Goal: Task Accomplishment & Management: Use online tool/utility

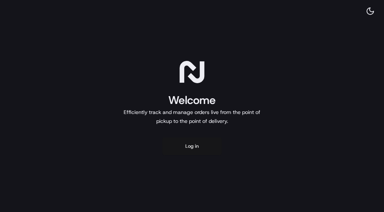
click at [205, 147] on button "Log in" at bounding box center [191, 146] width 59 height 18
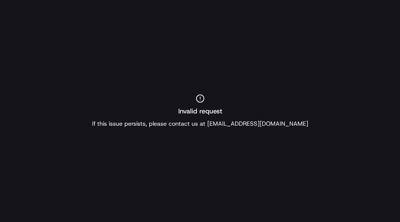
click at [98, 61] on div "Invalid request If this issue persists, please contact us at support@usenash.com" at bounding box center [200, 111] width 400 height 222
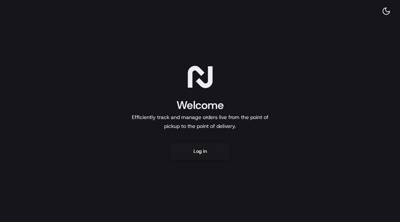
click at [201, 160] on div "Welcome Efficiently track and manage orders live from the point of pickup to th…" at bounding box center [200, 111] width 400 height 222
click at [209, 152] on button "Log in" at bounding box center [199, 151] width 59 height 18
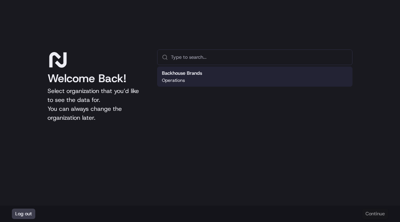
click at [198, 79] on div "Operations" at bounding box center [182, 80] width 40 height 6
click at [368, 214] on button "Continue" at bounding box center [375, 213] width 26 height 10
